Goal: Task Accomplishment & Management: Manage account settings

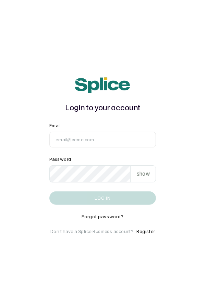
click at [72, 136] on input "Email" at bounding box center [103, 129] width 99 height 14
type input "info@dermaspaceng.com"
click at [54, 176] on button "Log in" at bounding box center [103, 182] width 99 height 12
